Goal: Navigation & Orientation: Find specific page/section

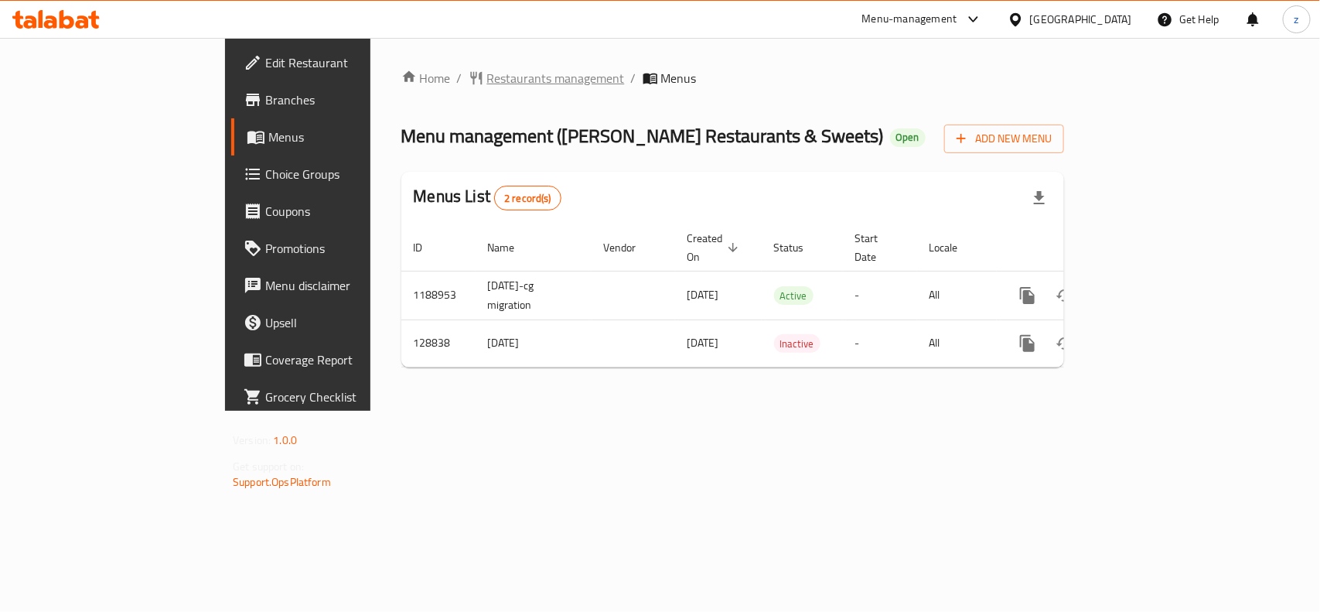
click at [487, 81] on span "Restaurants management" at bounding box center [556, 78] width 138 height 19
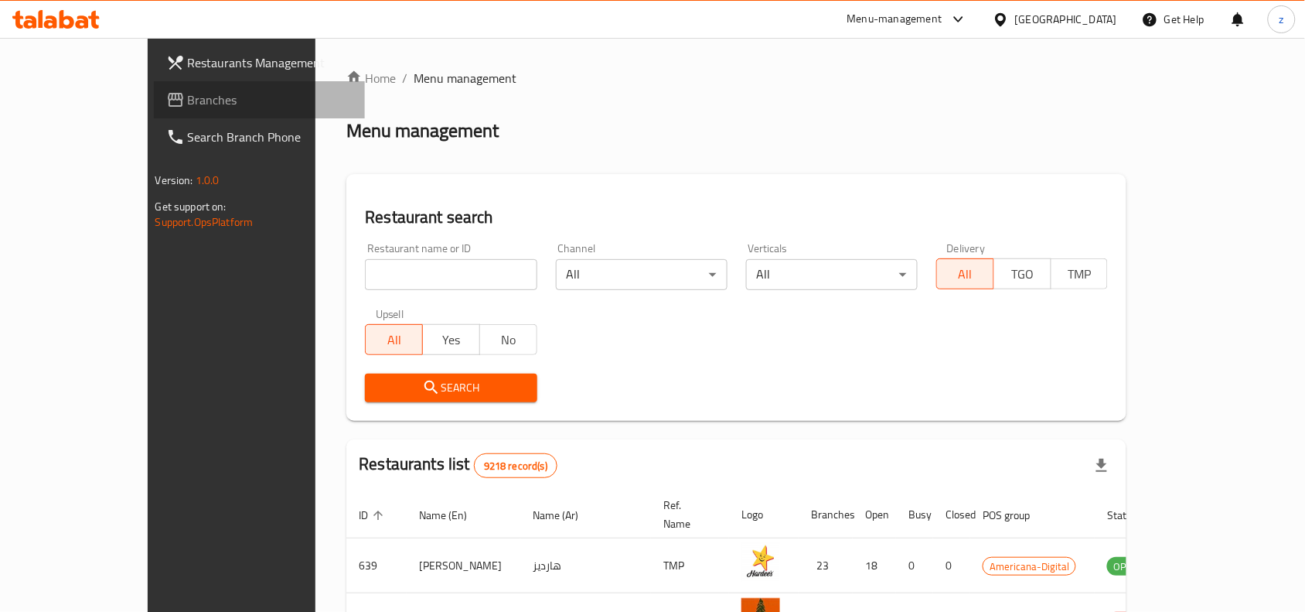
click at [188, 108] on span "Branches" at bounding box center [270, 99] width 165 height 19
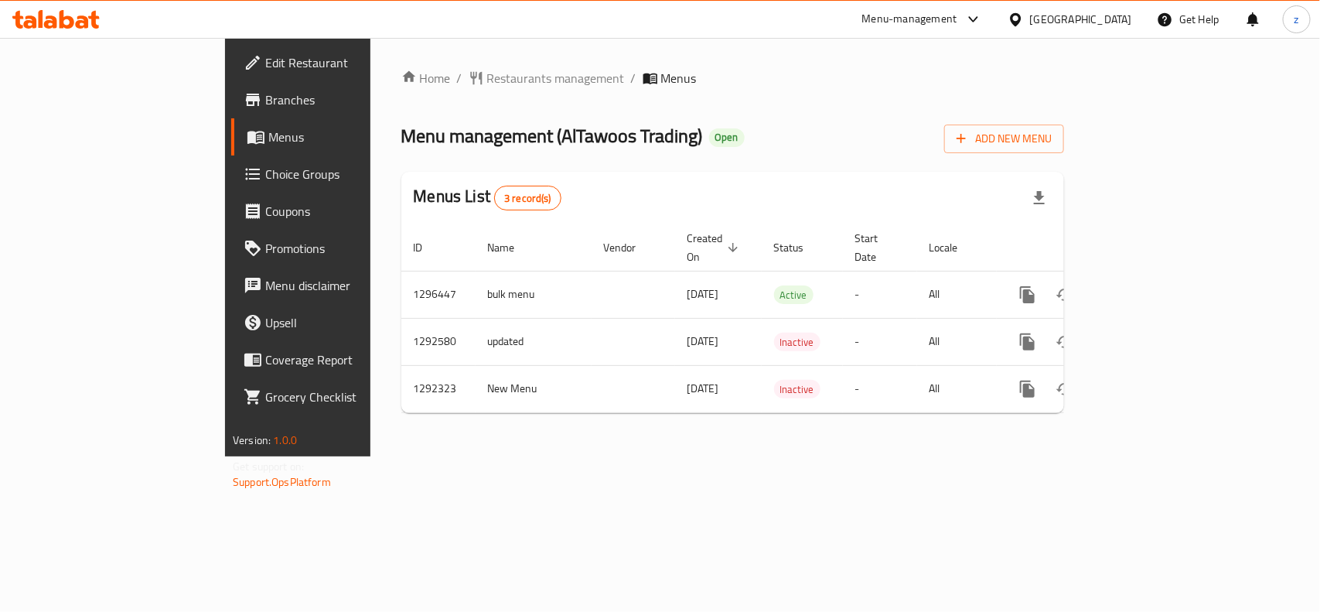
click at [265, 63] on span "Edit Restaurant" at bounding box center [349, 62] width 168 height 19
